Goal: Navigation & Orientation: Find specific page/section

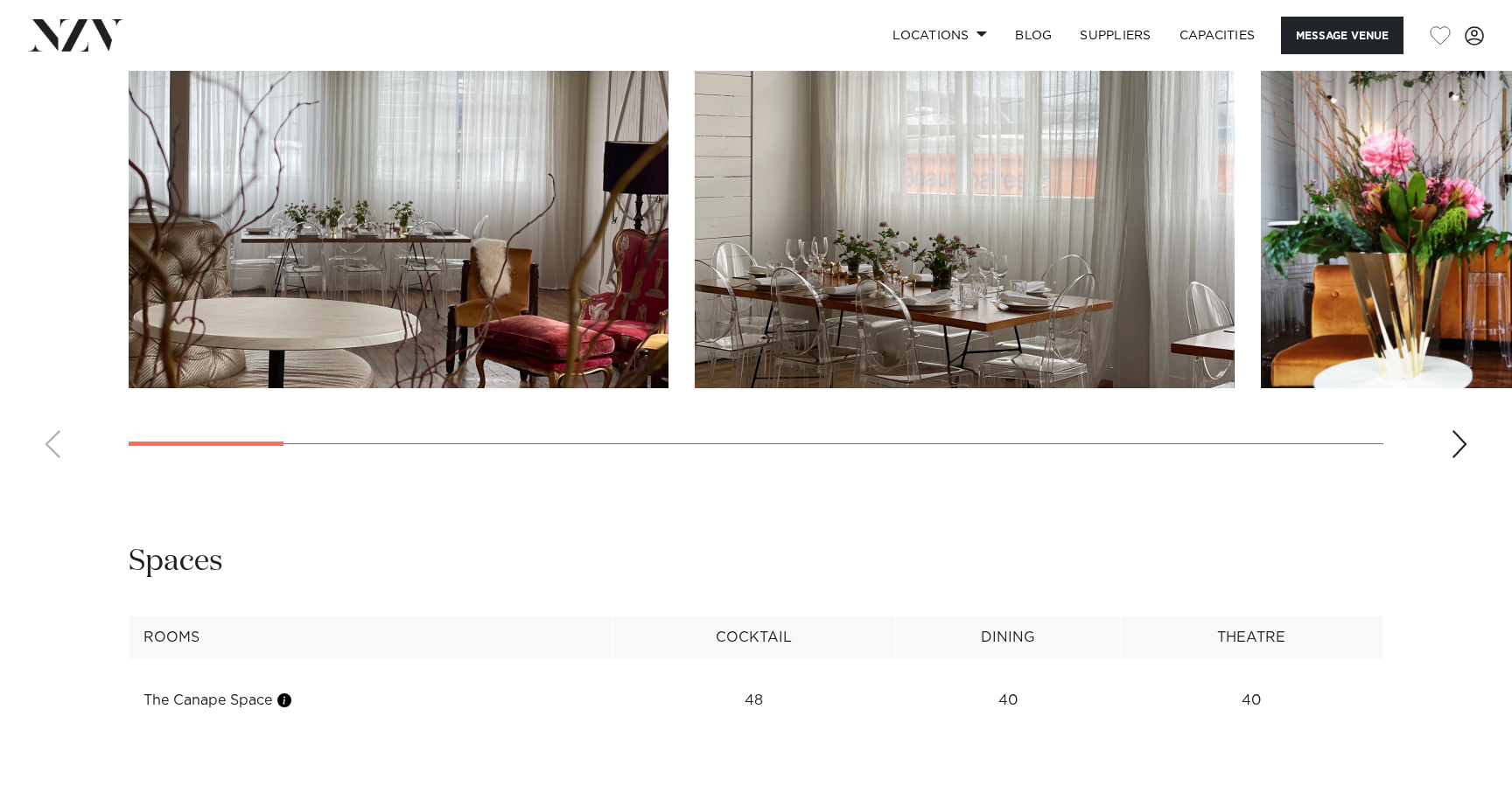
scroll to position [1736, 0]
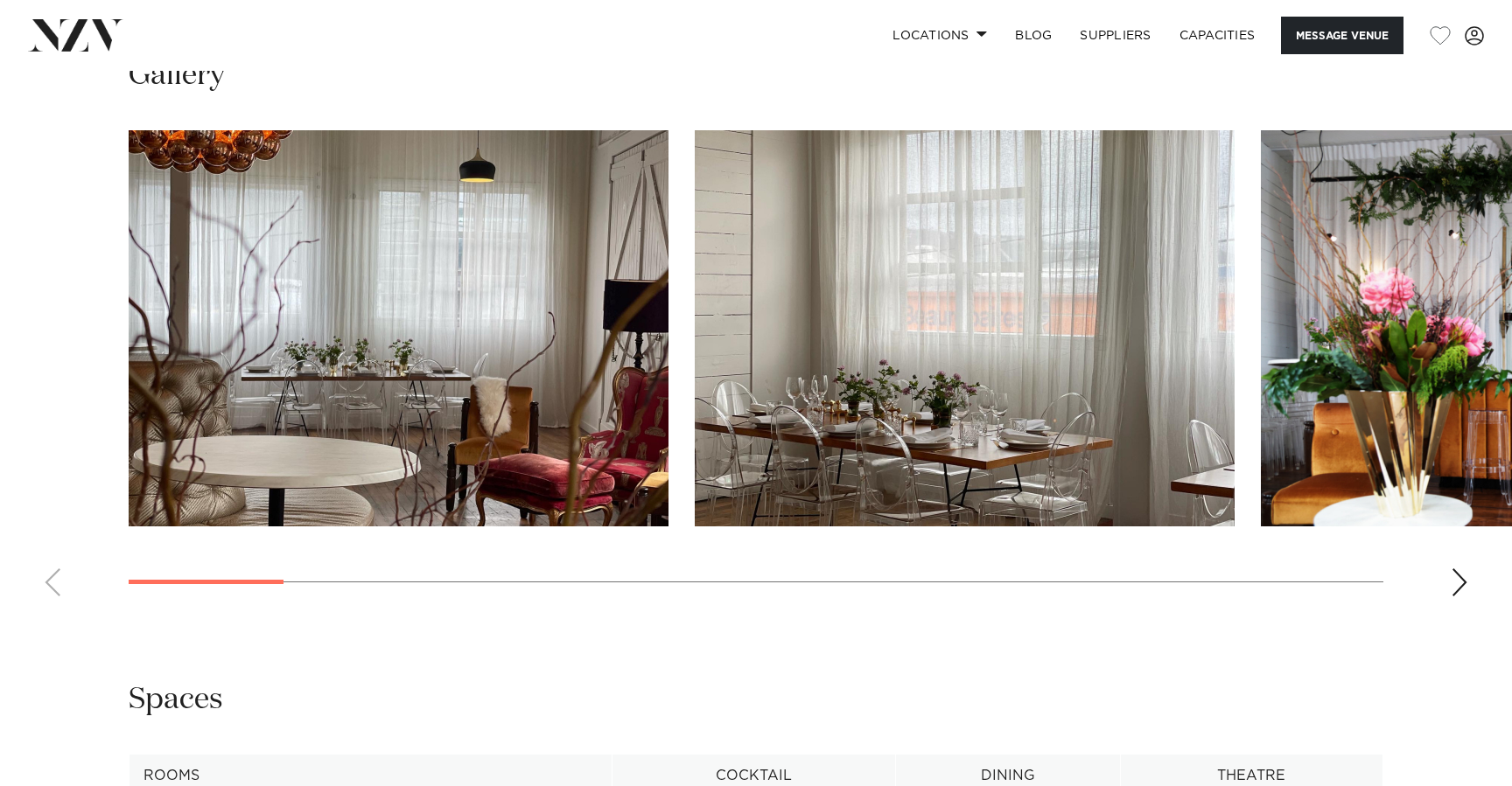
click at [1447, 590] on swiper-container at bounding box center [756, 370] width 1512 height 481
click at [1459, 583] on div "Next slide" at bounding box center [1459, 582] width 17 height 28
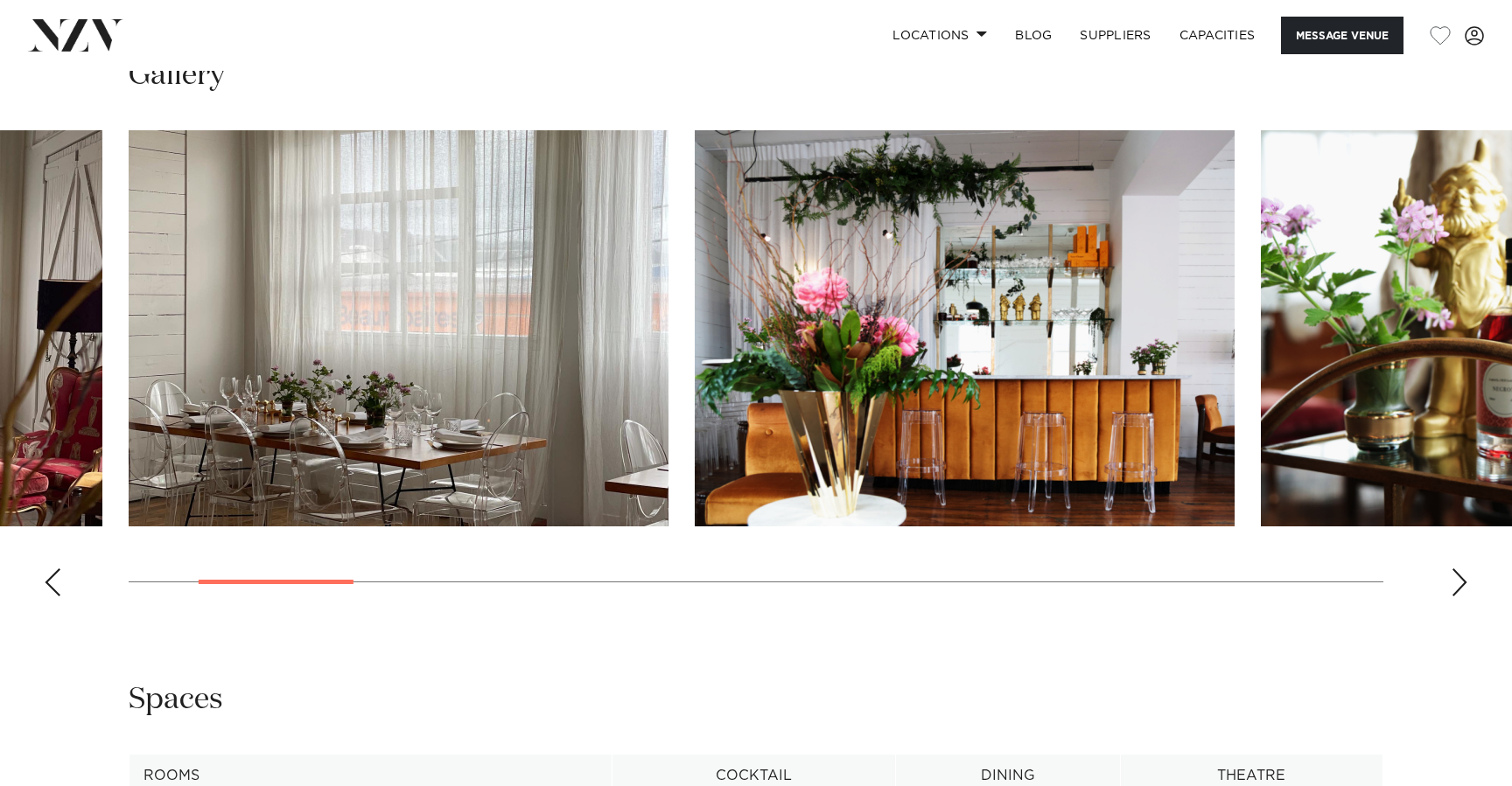
click at [1459, 583] on div "Next slide" at bounding box center [1459, 582] width 17 height 28
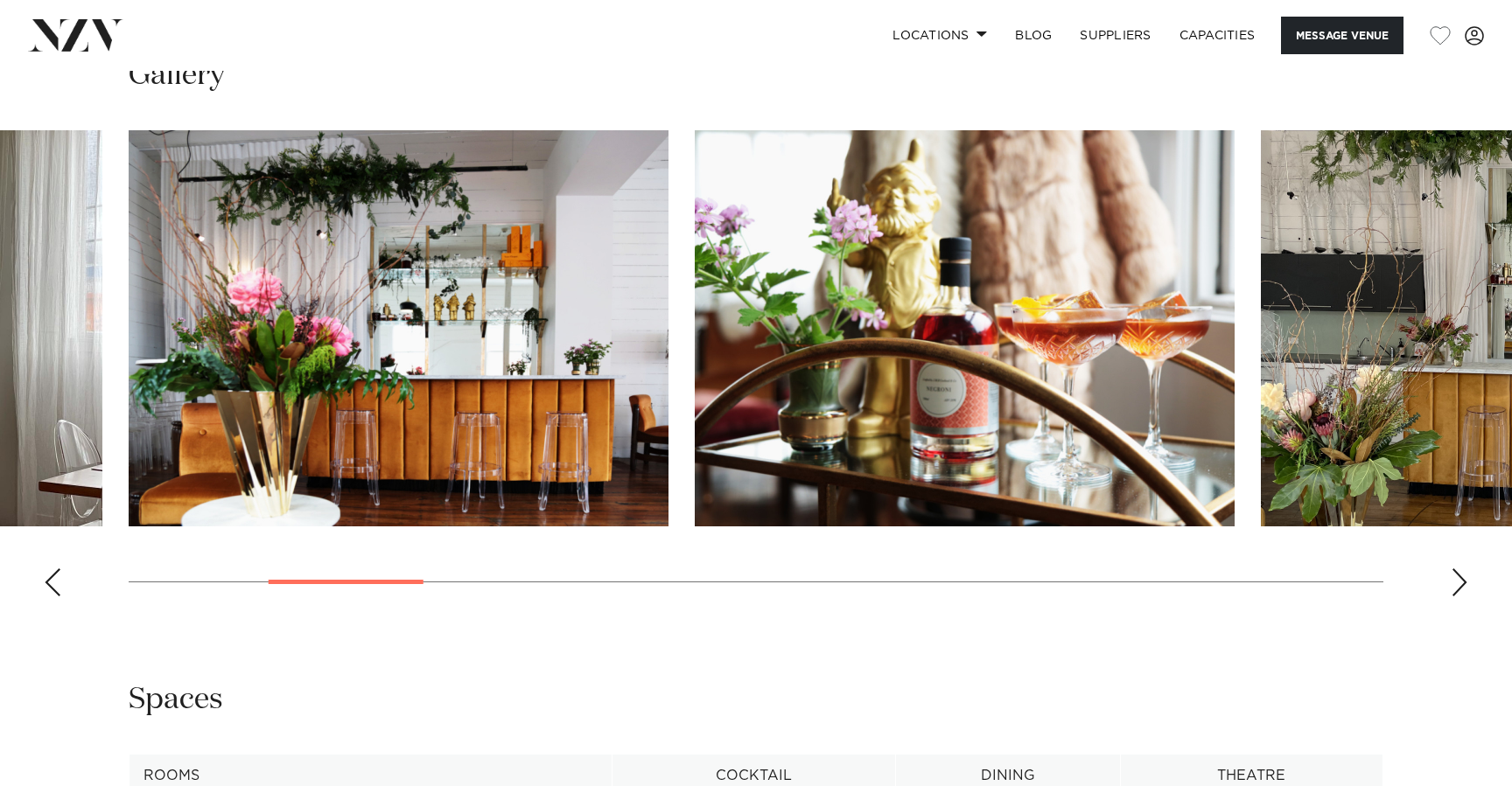
click at [1459, 583] on div "Next slide" at bounding box center [1459, 582] width 17 height 28
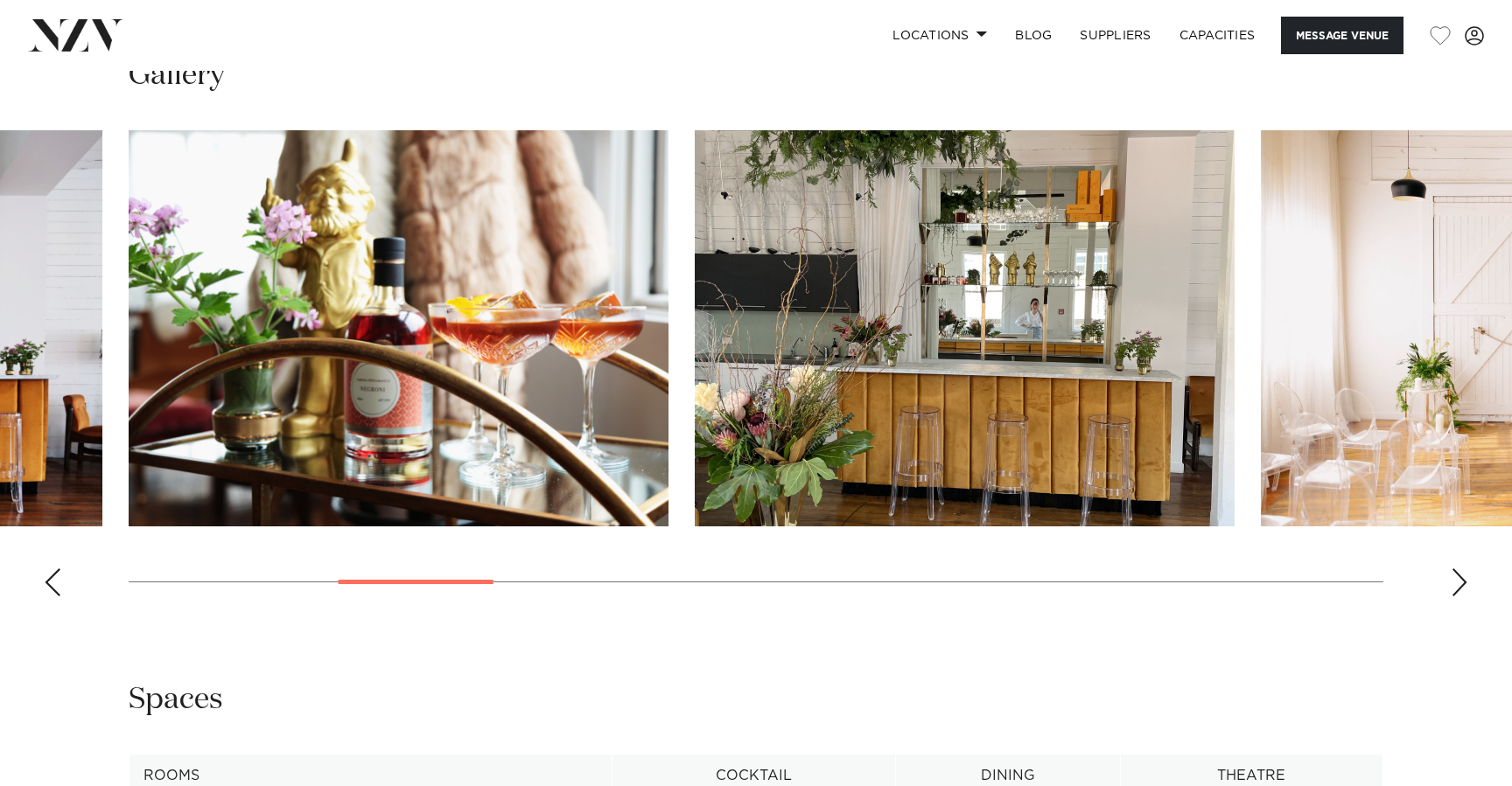
click at [1459, 583] on div "Next slide" at bounding box center [1459, 582] width 17 height 28
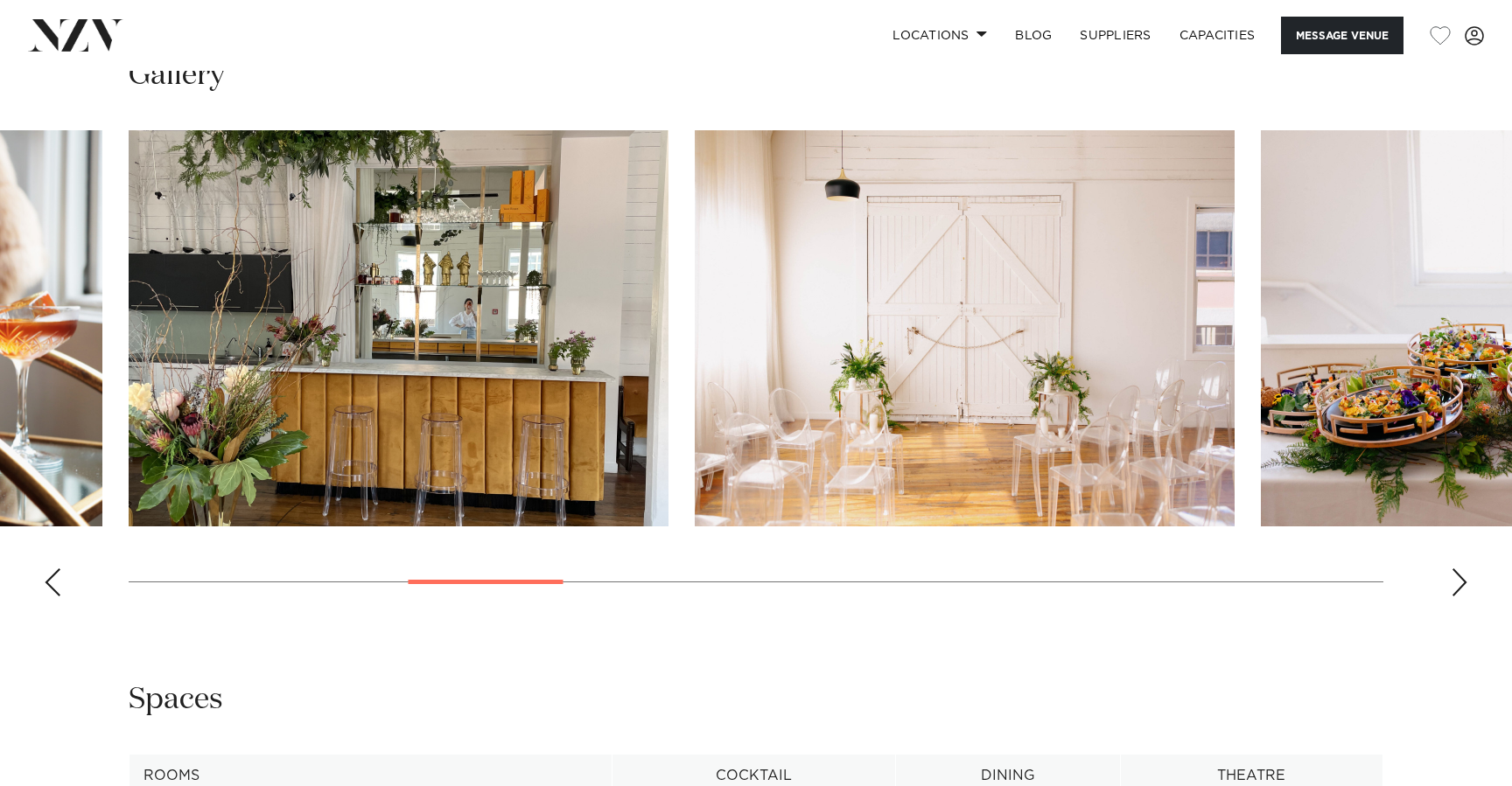
click at [1459, 583] on div "Next slide" at bounding box center [1459, 582] width 17 height 28
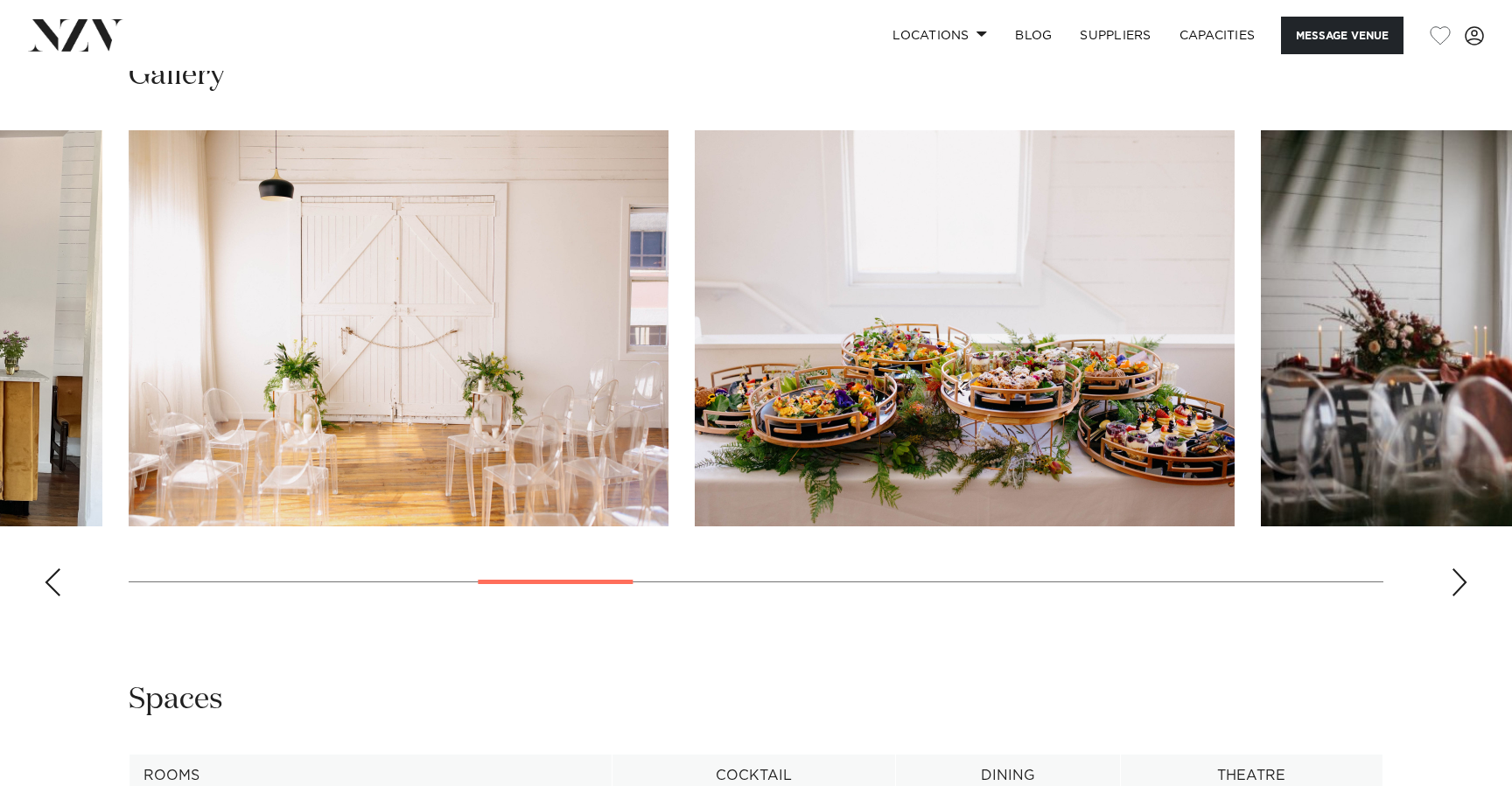
click at [1459, 583] on div "Next slide" at bounding box center [1459, 582] width 17 height 28
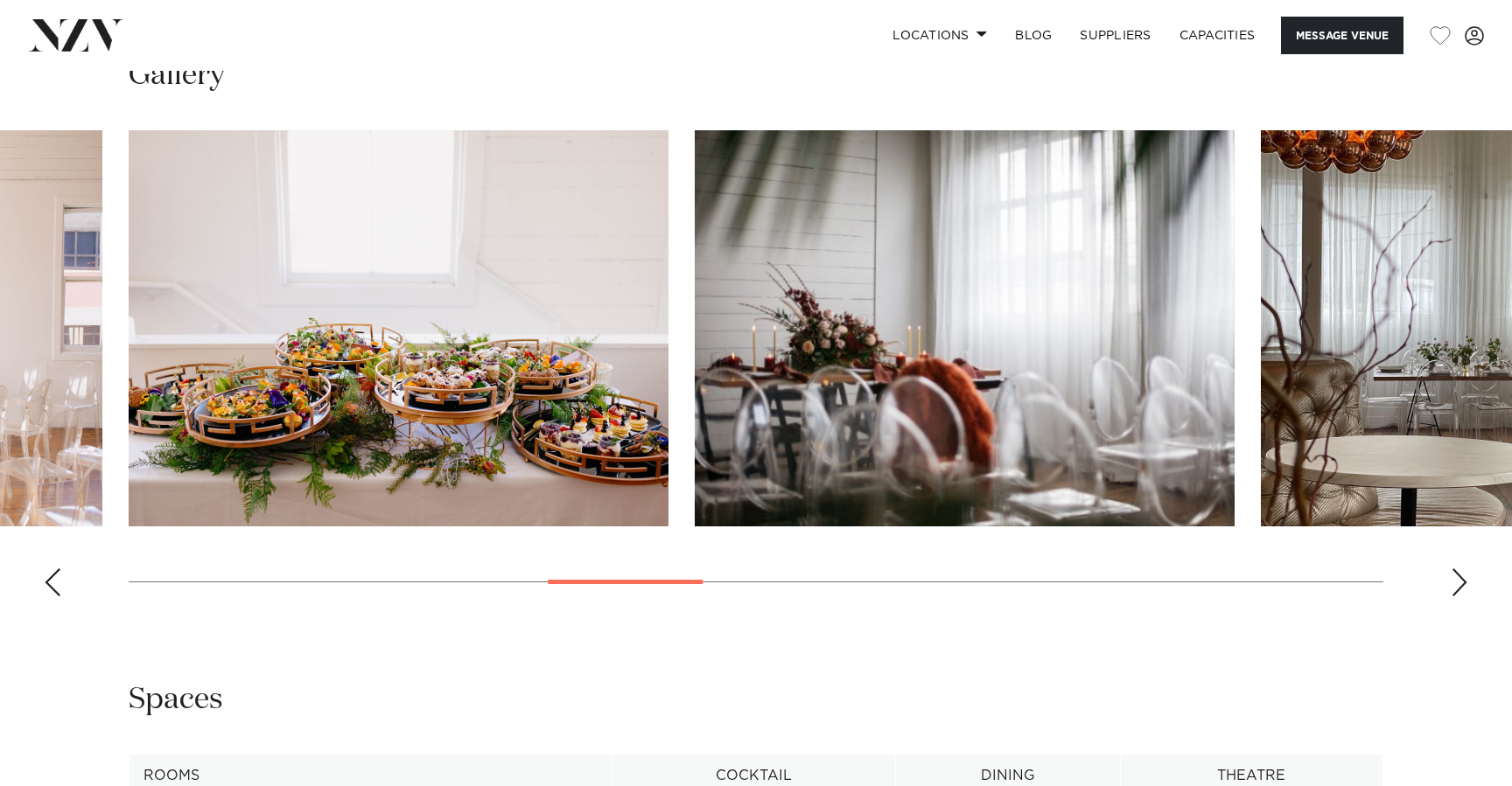
click at [1459, 583] on div "Next slide" at bounding box center [1459, 582] width 17 height 28
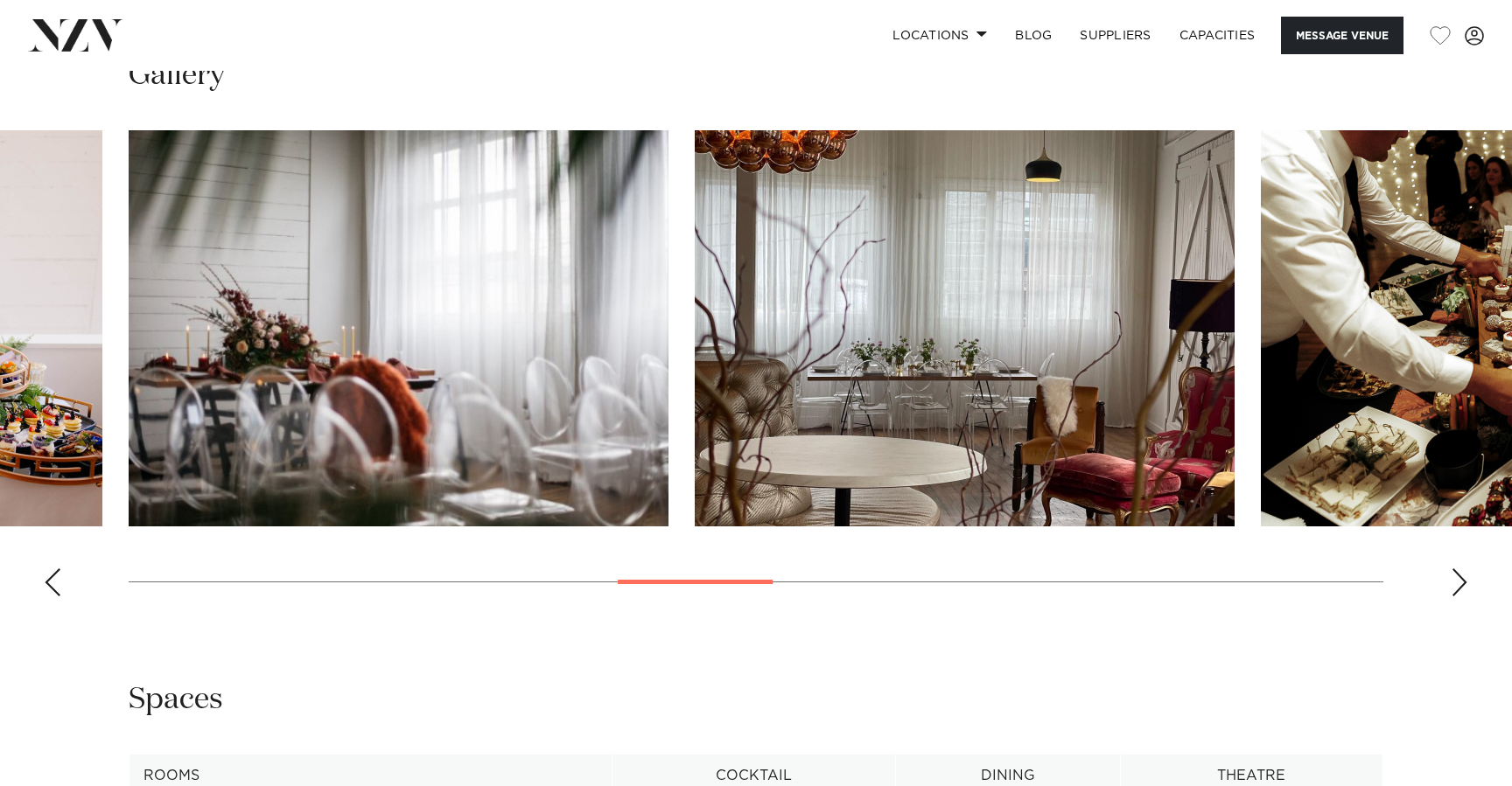
click at [1459, 583] on div "Next slide" at bounding box center [1459, 582] width 17 height 28
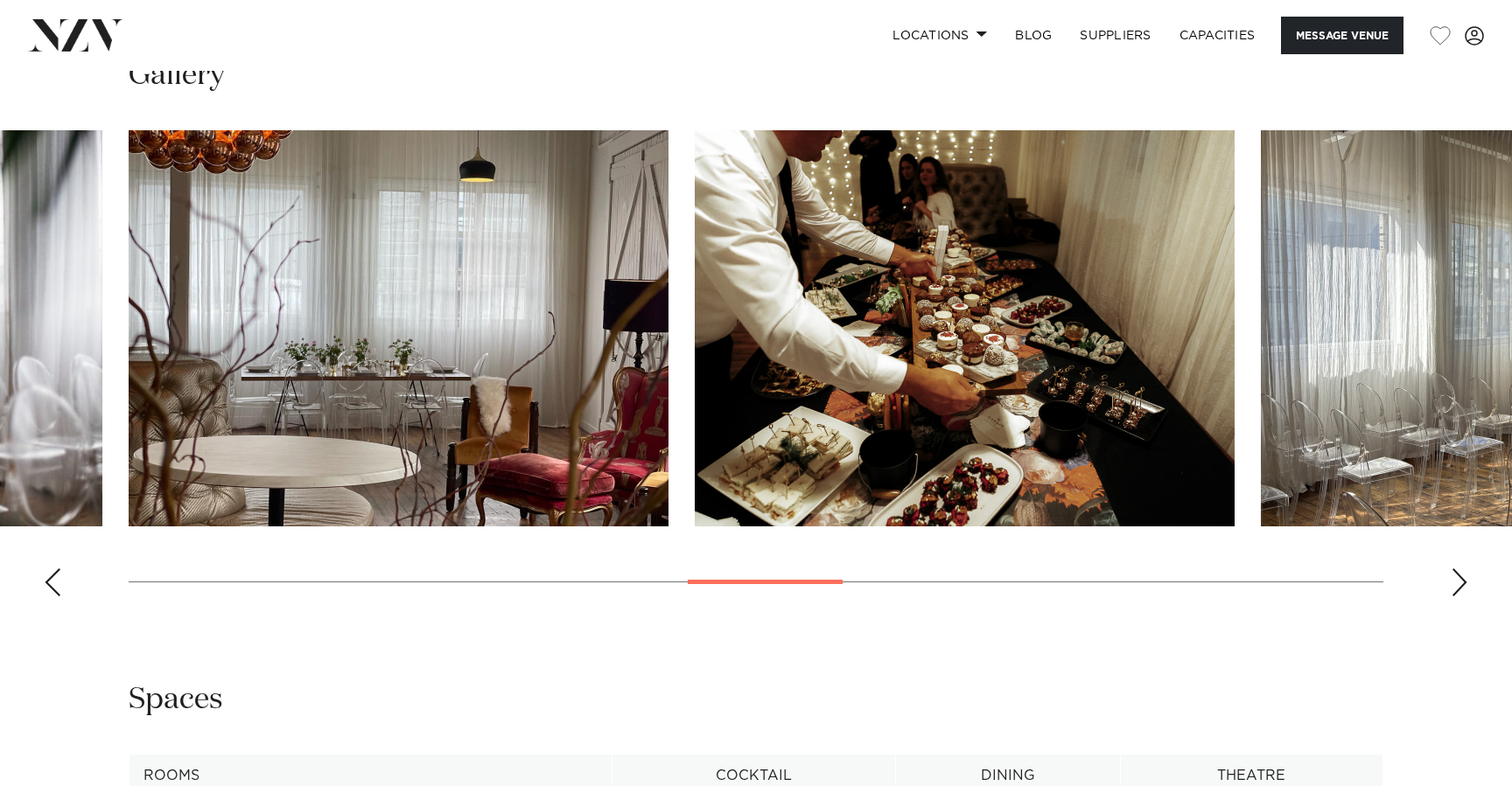
click at [1459, 583] on div "Next slide" at bounding box center [1459, 582] width 17 height 28
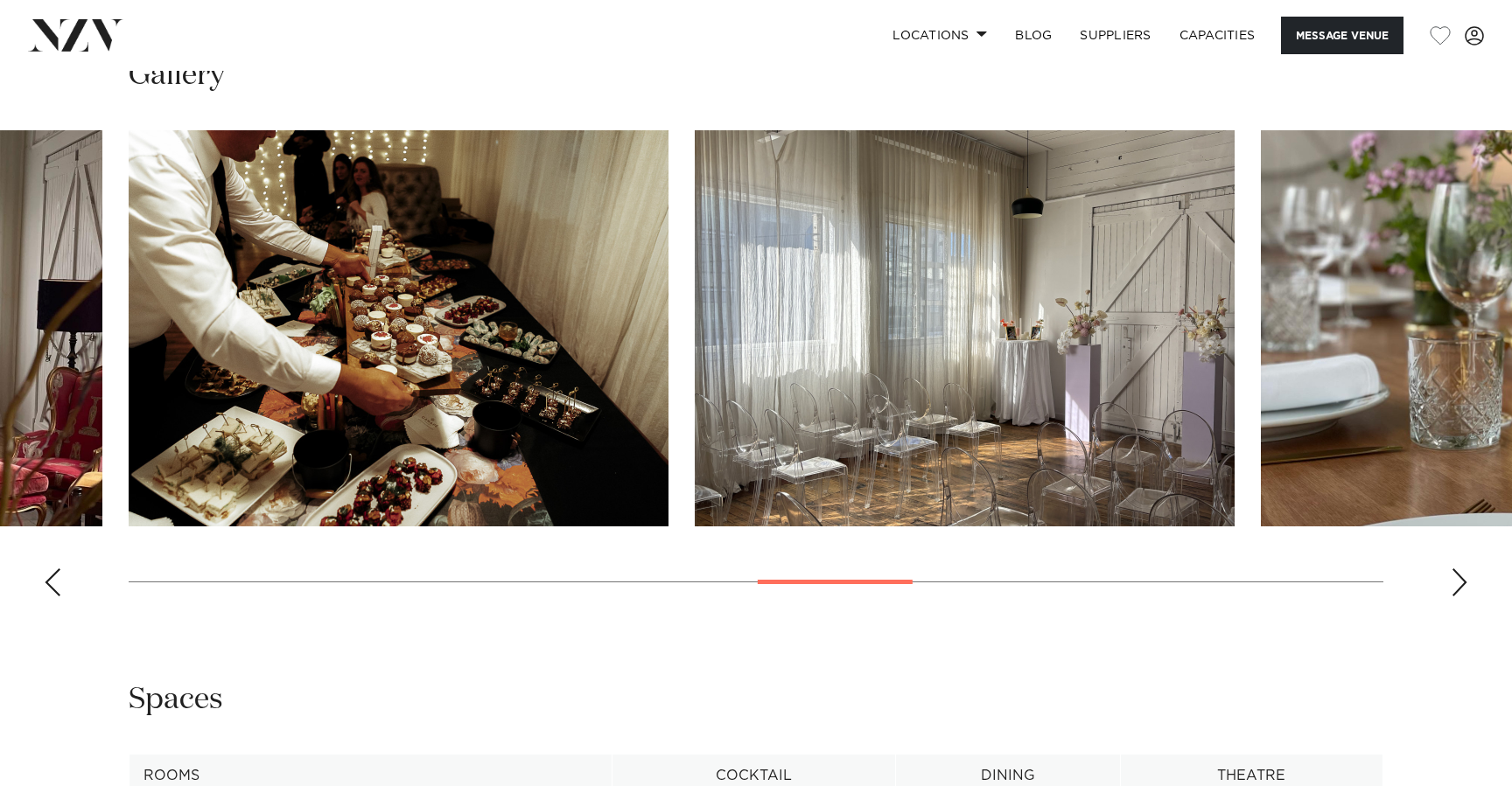
click at [1459, 583] on div "Next slide" at bounding box center [1459, 582] width 17 height 28
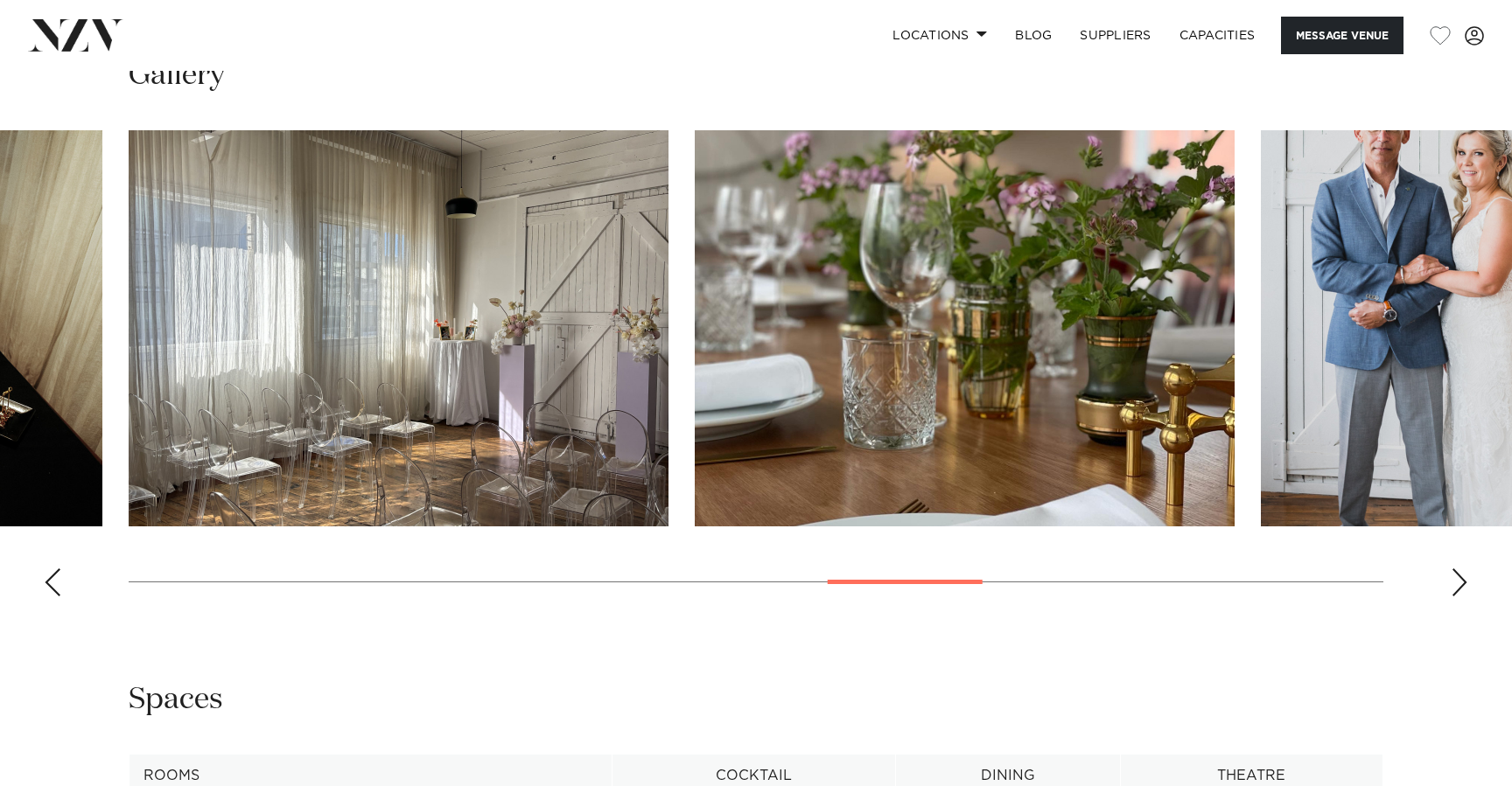
click at [1459, 584] on div "Next slide" at bounding box center [1459, 582] width 17 height 28
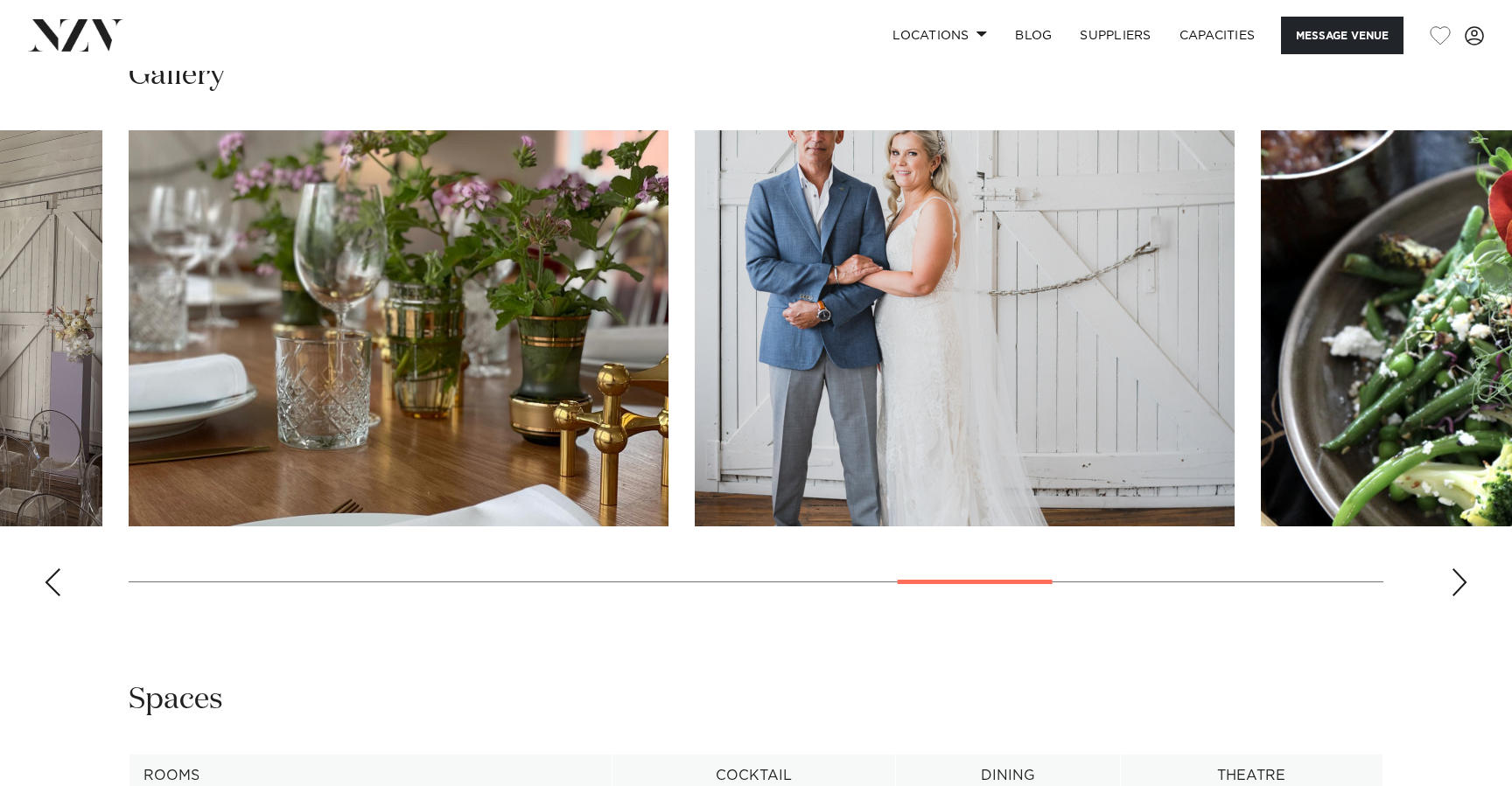
click at [1459, 584] on div "Next slide" at bounding box center [1459, 582] width 17 height 28
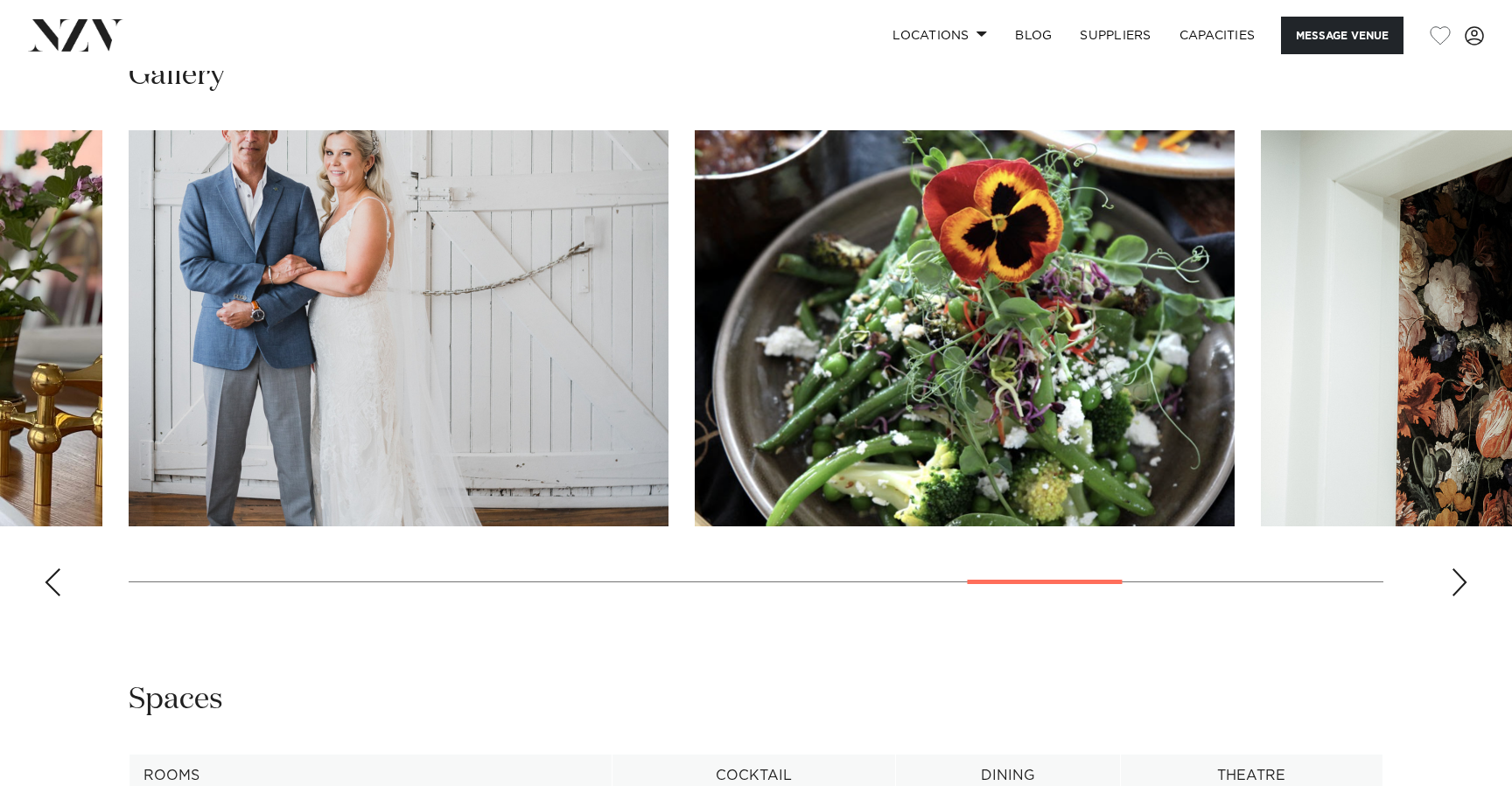
click at [1459, 584] on div "Next slide" at bounding box center [1459, 582] width 17 height 28
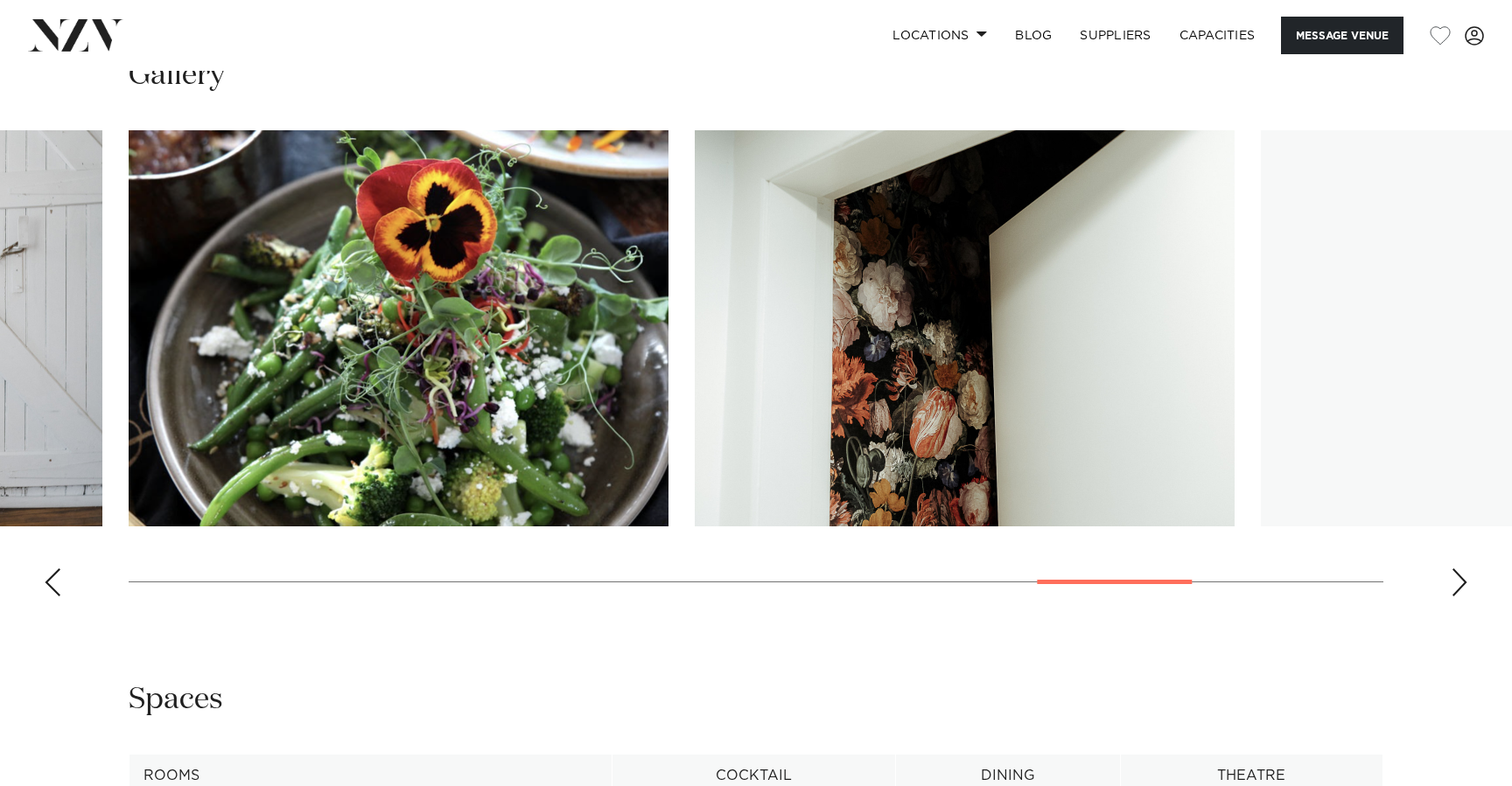
click at [1459, 584] on div "Next slide" at bounding box center [1459, 582] width 17 height 28
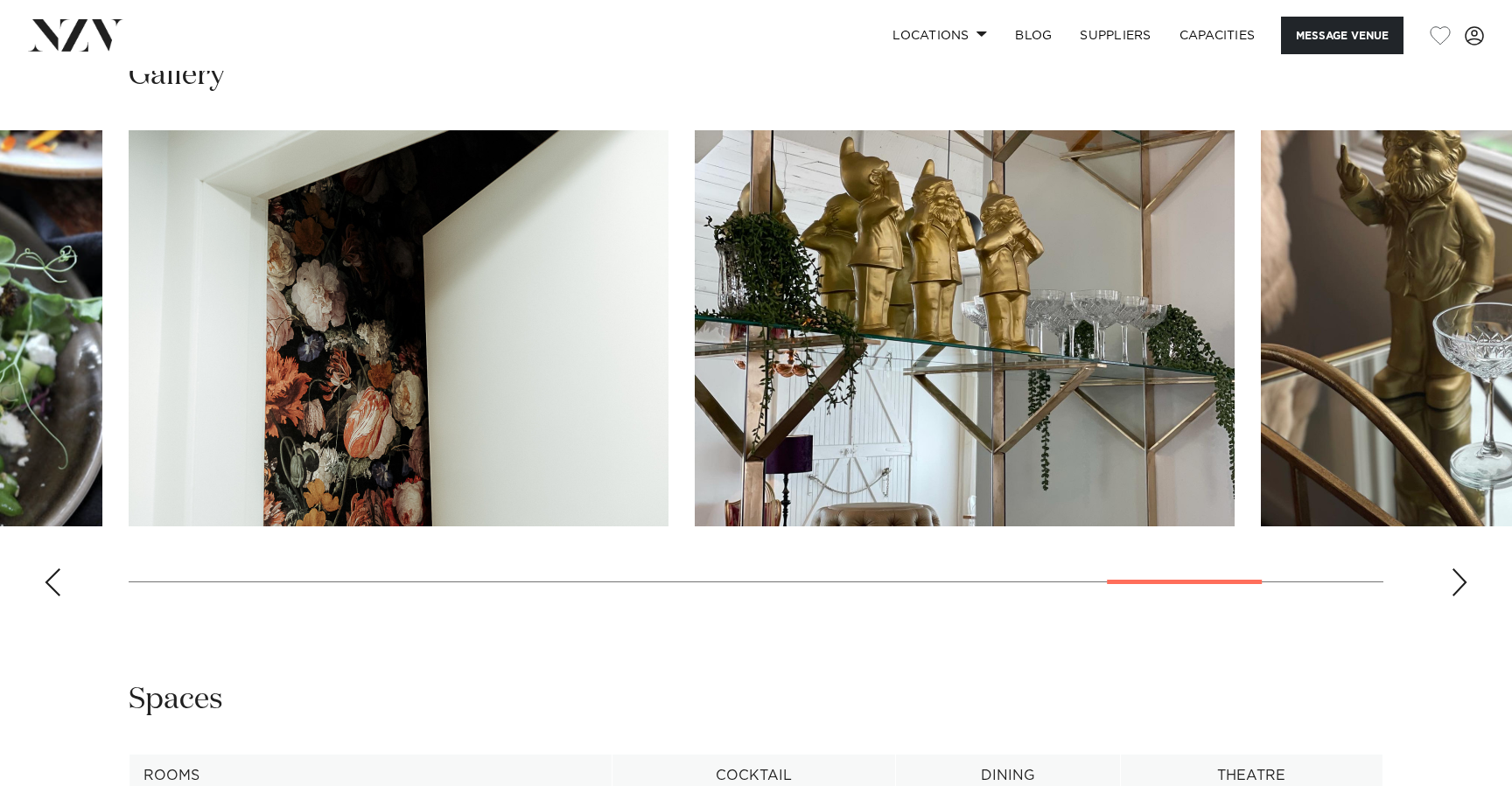
click at [1459, 584] on div "Next slide" at bounding box center [1459, 582] width 17 height 28
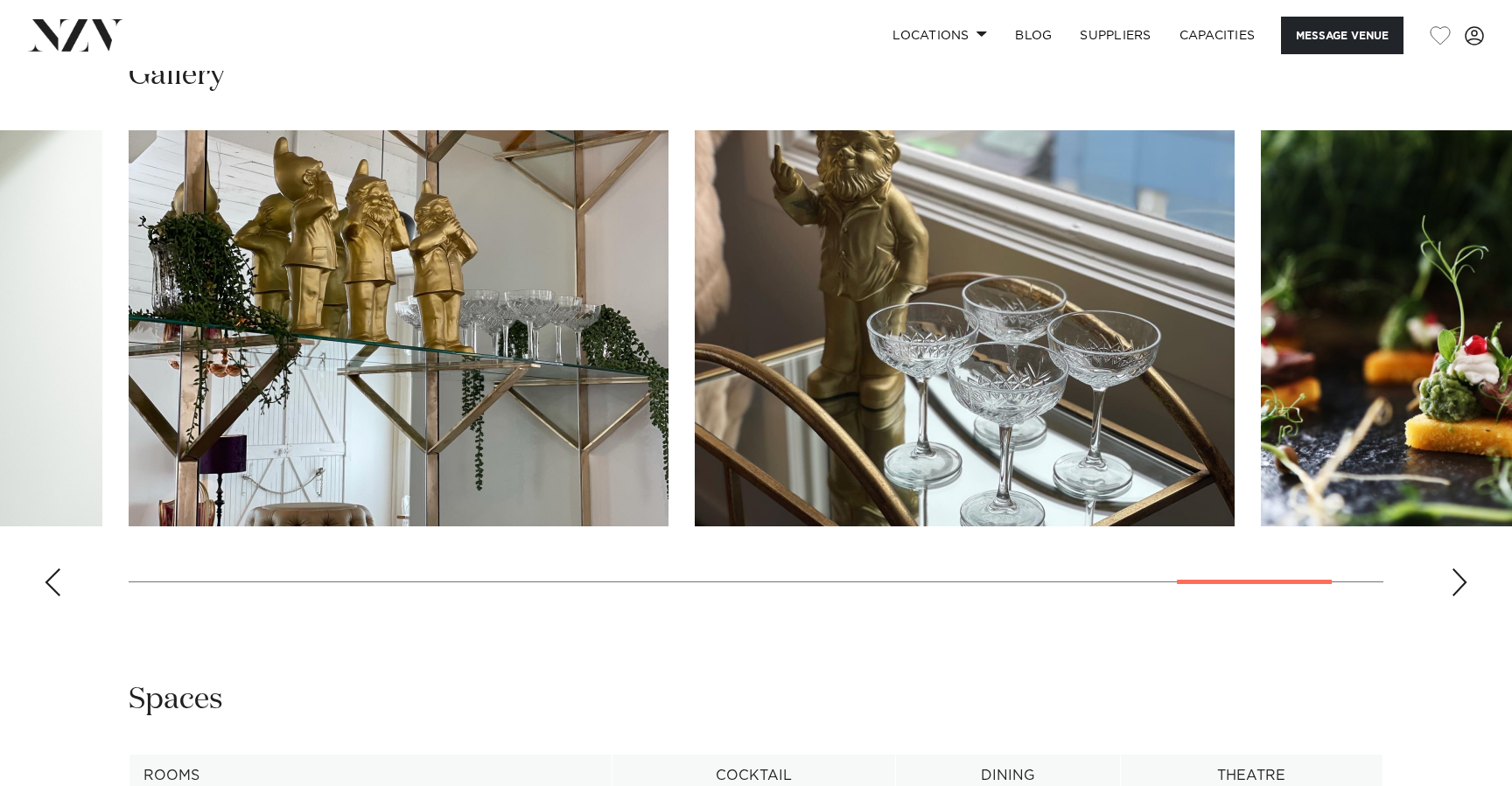
click at [1459, 584] on div "Next slide" at bounding box center [1459, 582] width 17 height 28
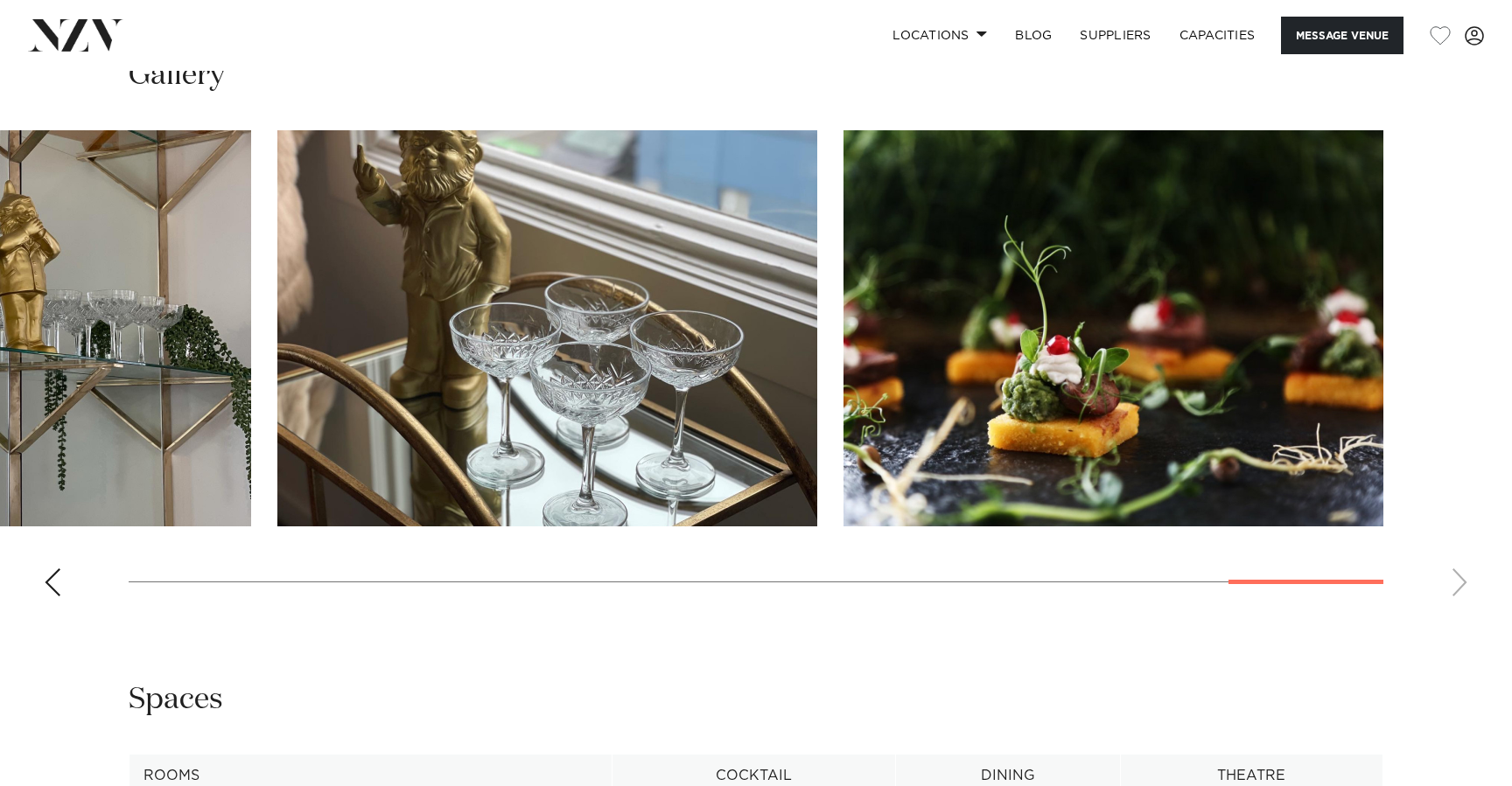
click at [1459, 584] on swiper-container at bounding box center [756, 370] width 1512 height 481
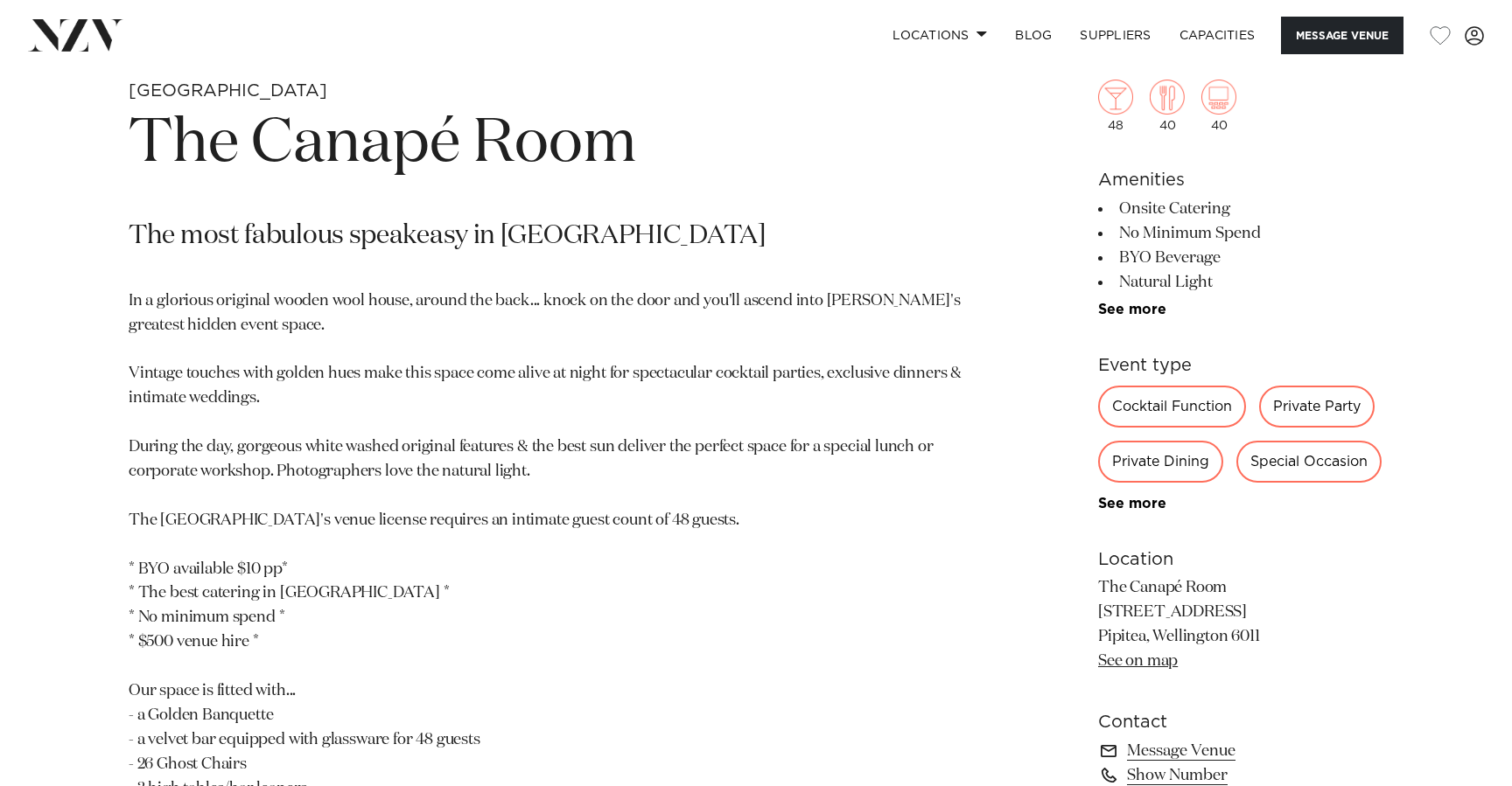
scroll to position [0, 0]
